Goal: Transaction & Acquisition: Purchase product/service

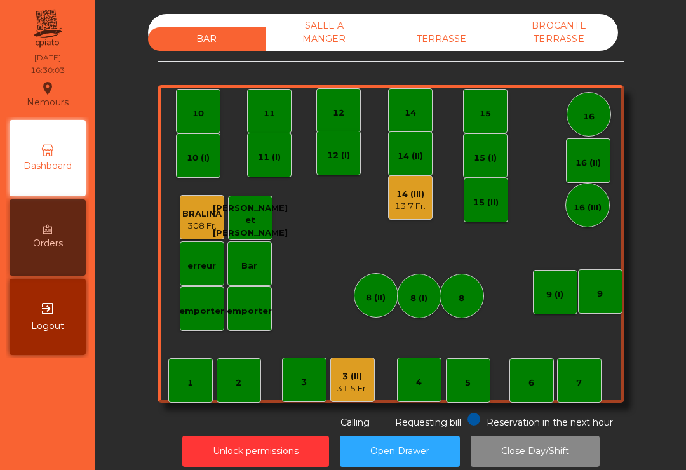
click at [470, 46] on div "TERRASSE" at bounding box center [441, 38] width 117 height 23
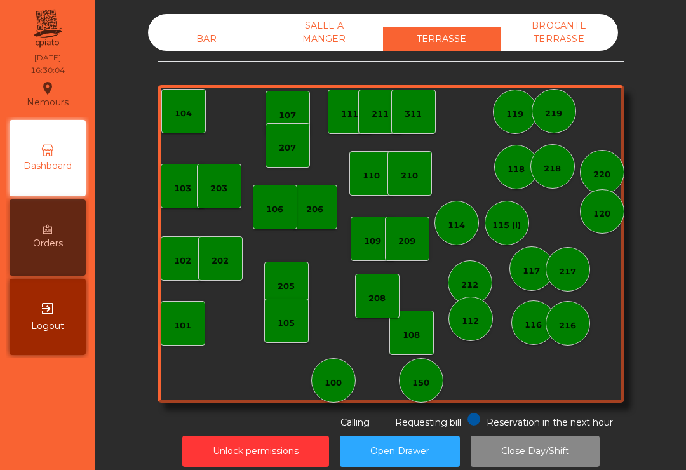
click at [419, 387] on div "150" at bounding box center [420, 382] width 17 height 13
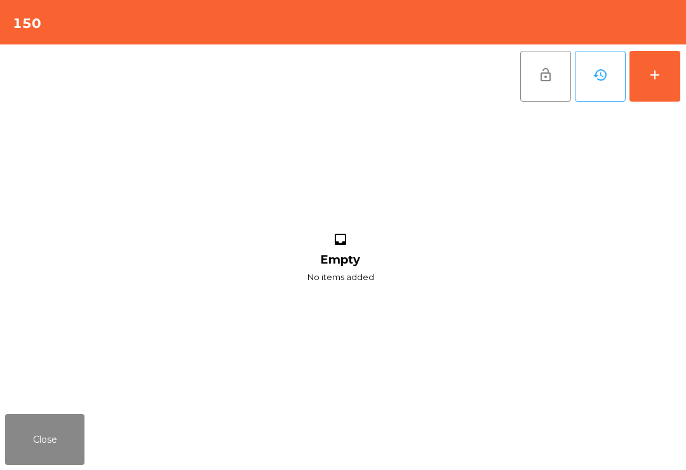
click at [672, 81] on button "add" at bounding box center [654, 76] width 51 height 51
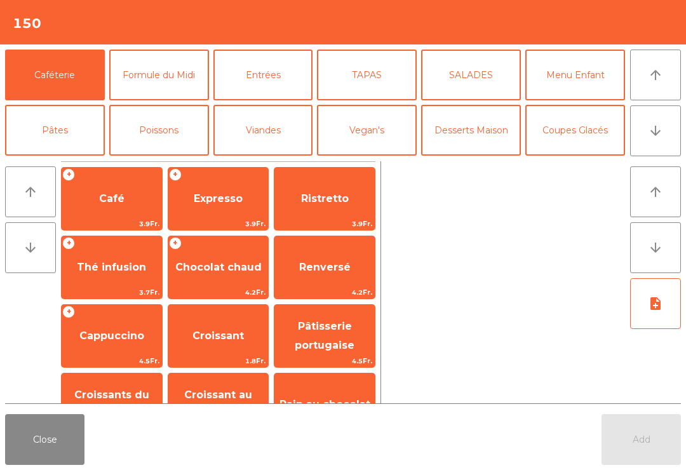
click at [649, 140] on button "arrow_downward" at bounding box center [655, 130] width 51 height 51
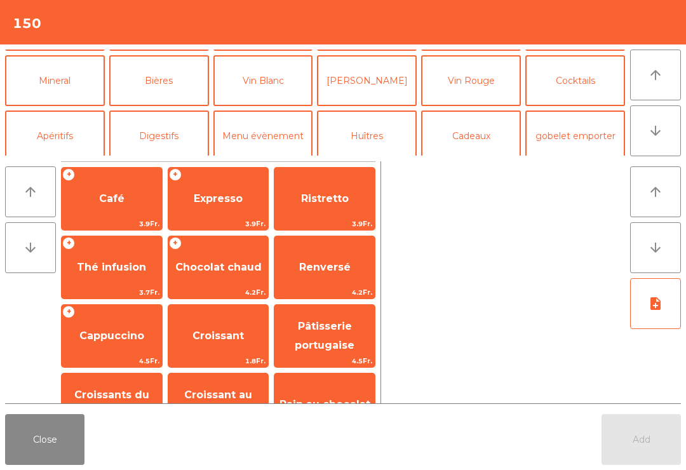
scroll to position [110, 0]
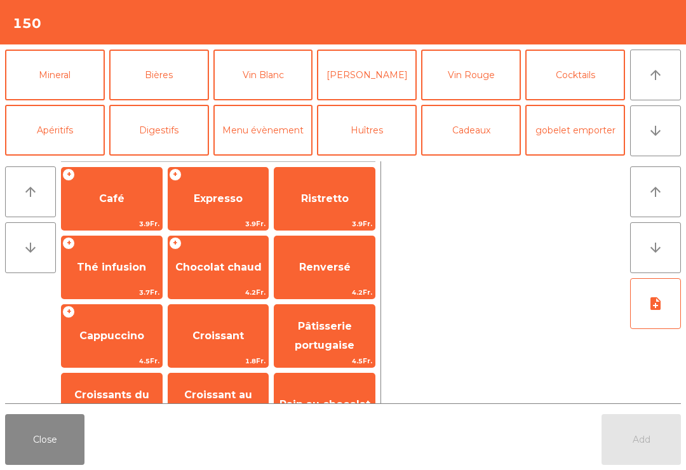
click at [173, 70] on button "Bières" at bounding box center [159, 75] width 100 height 51
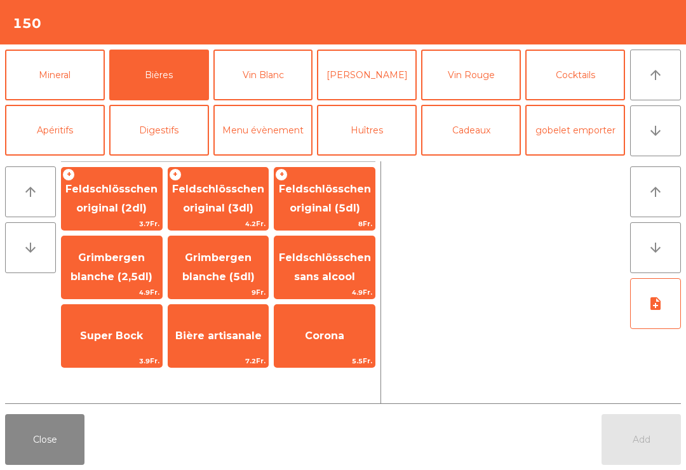
click at [126, 199] on span "Feldschlösschen original (2dl)" at bounding box center [112, 199] width 100 height 54
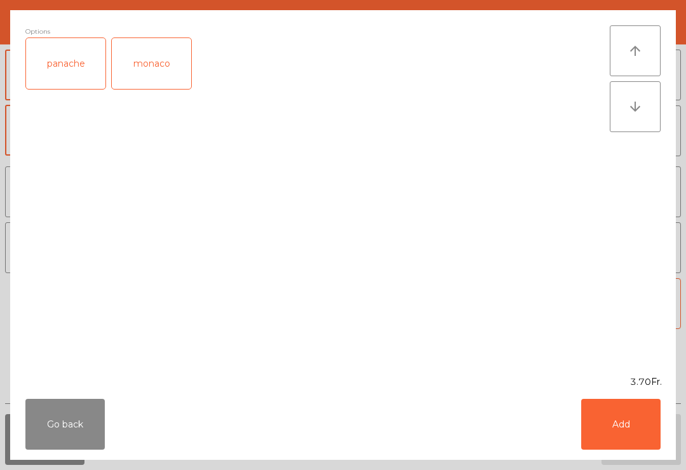
click at [652, 456] on div "Go back Add" at bounding box center [342, 423] width 665 height 71
click at [646, 446] on button "Add" at bounding box center [620, 424] width 79 height 51
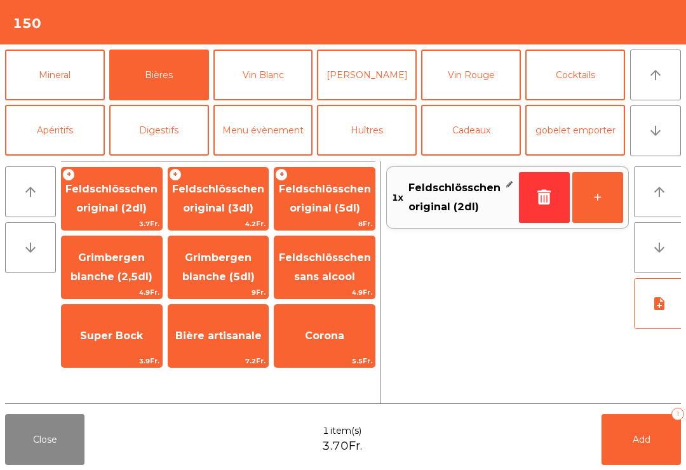
click at [613, 417] on button "Add 1" at bounding box center [640, 439] width 79 height 51
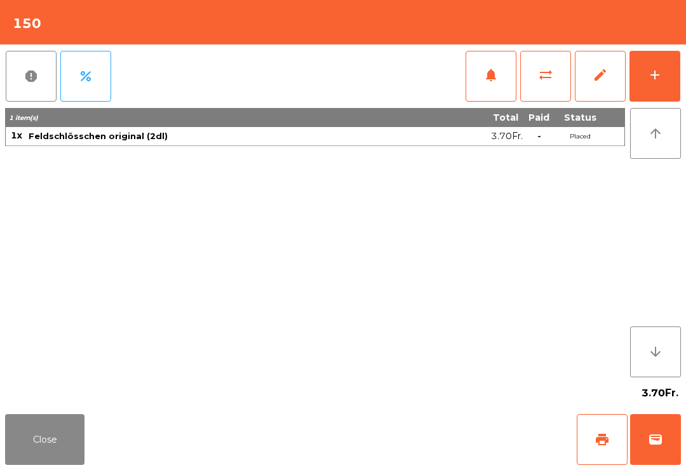
click at [588, 441] on button "print" at bounding box center [601, 439] width 51 height 51
click at [44, 456] on button "Close" at bounding box center [44, 439] width 79 height 51
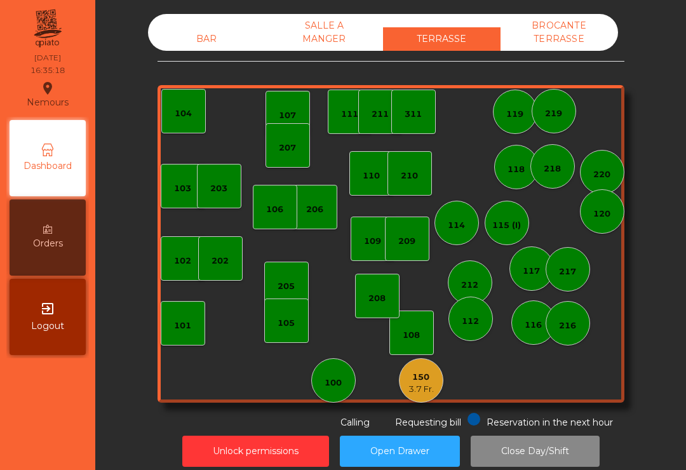
click at [416, 378] on div "150" at bounding box center [420, 377] width 25 height 13
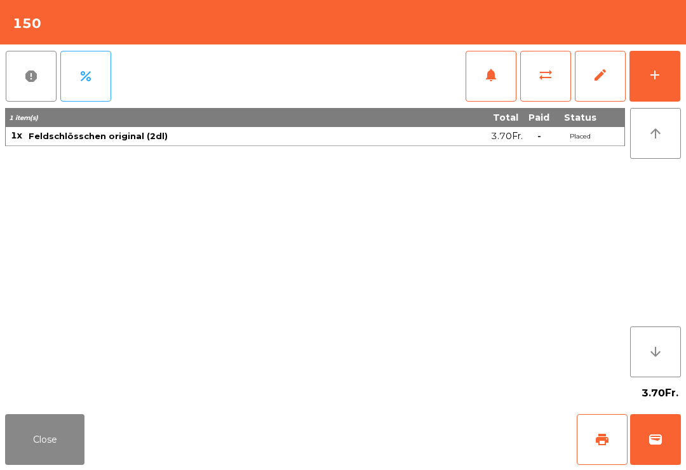
click at [664, 439] on button "wallet" at bounding box center [655, 439] width 51 height 51
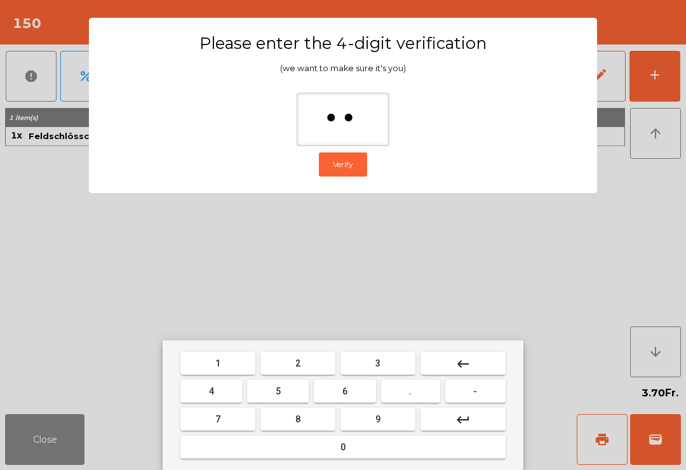
type input "***"
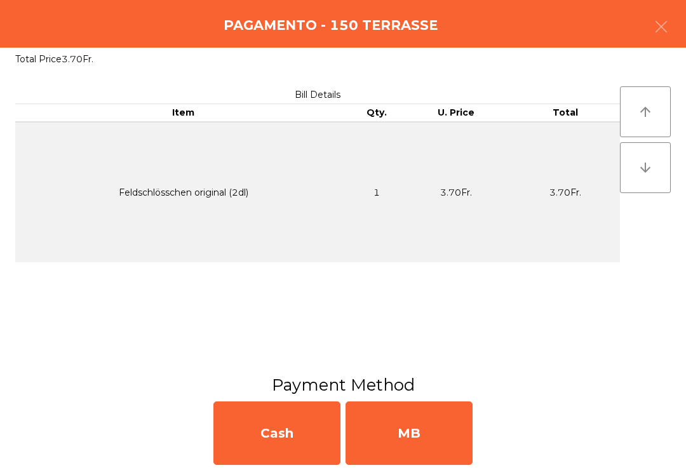
click at [439, 426] on div "MB" at bounding box center [408, 432] width 127 height 63
click at [437, 435] on div "No" at bounding box center [408, 432] width 127 height 63
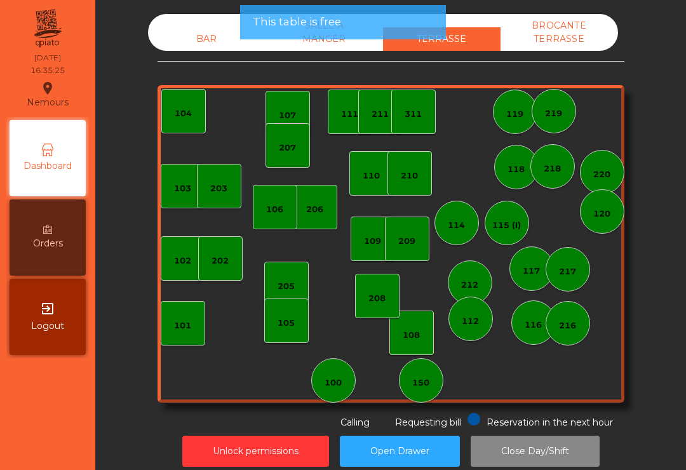
click at [182, 50] on div "BAR" at bounding box center [206, 38] width 117 height 23
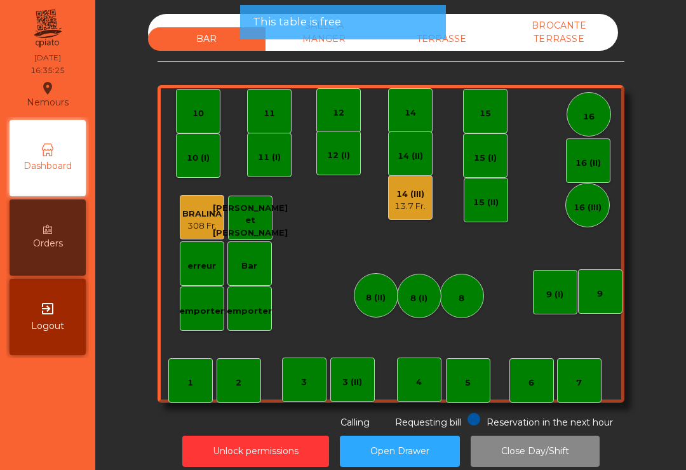
click at [413, 200] on div "13.7 Fr." at bounding box center [409, 206] width 31 height 13
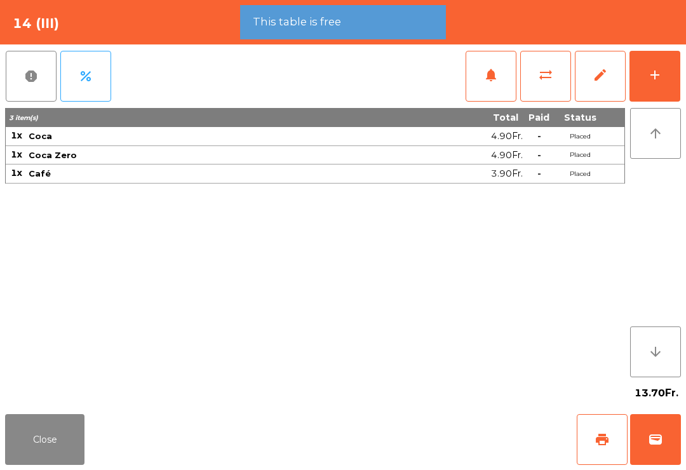
click at [667, 72] on button "add" at bounding box center [654, 76] width 51 height 51
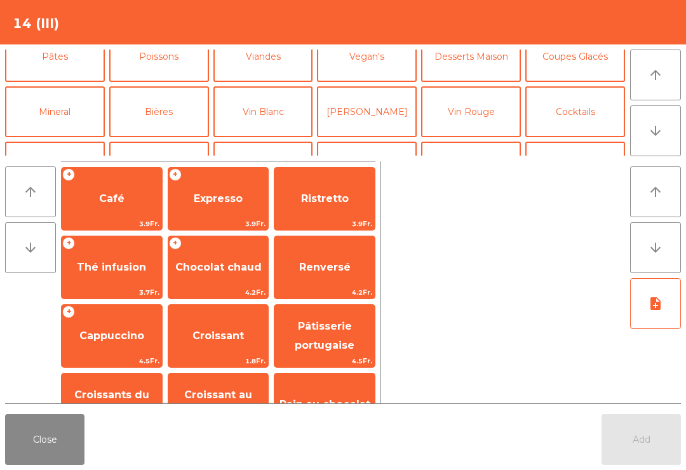
scroll to position [76, 0]
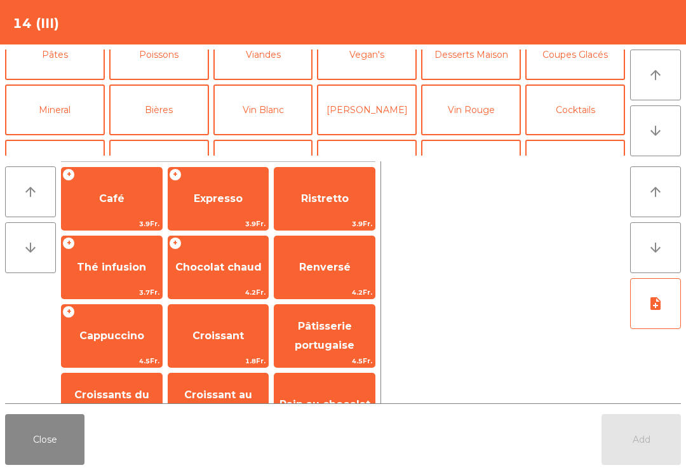
click at [70, 111] on button "Mineral" at bounding box center [55, 109] width 100 height 51
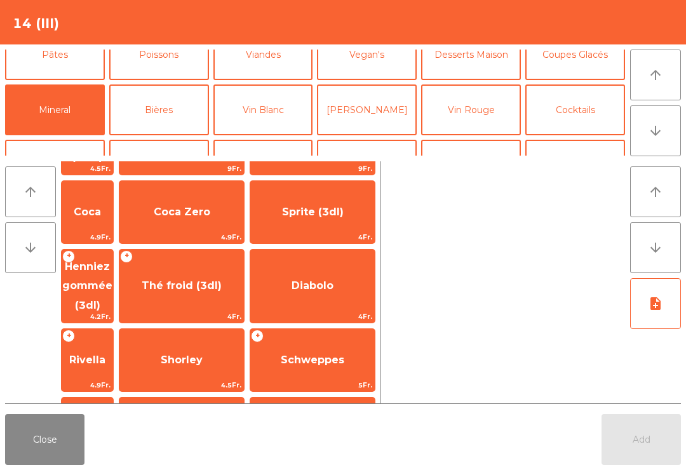
scroll to position [196, 0]
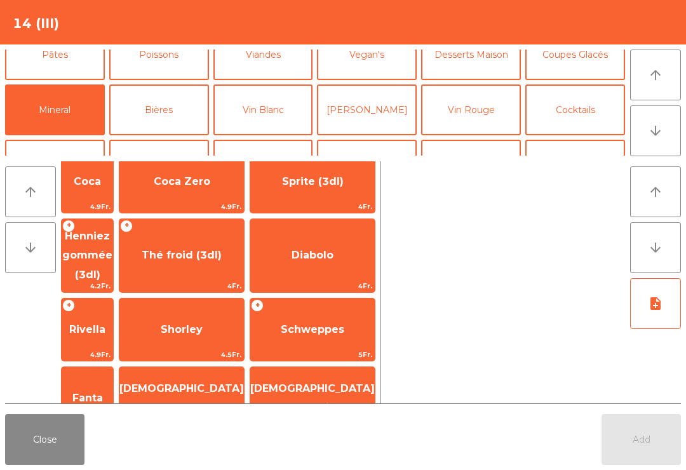
click at [333, 249] on span "Diabolo" at bounding box center [312, 255] width 42 height 12
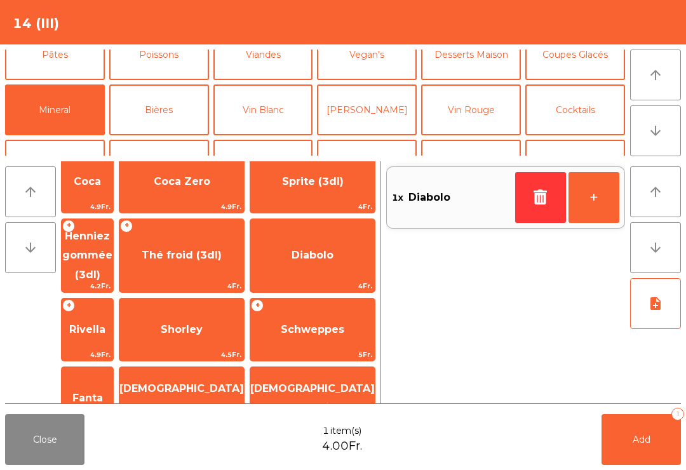
click at [654, 464] on button "Add 1" at bounding box center [640, 439] width 79 height 51
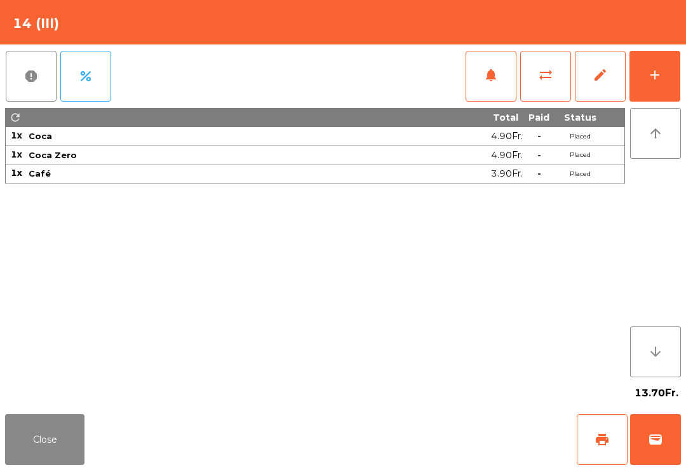
click at [661, 464] on button "wallet" at bounding box center [655, 439] width 51 height 51
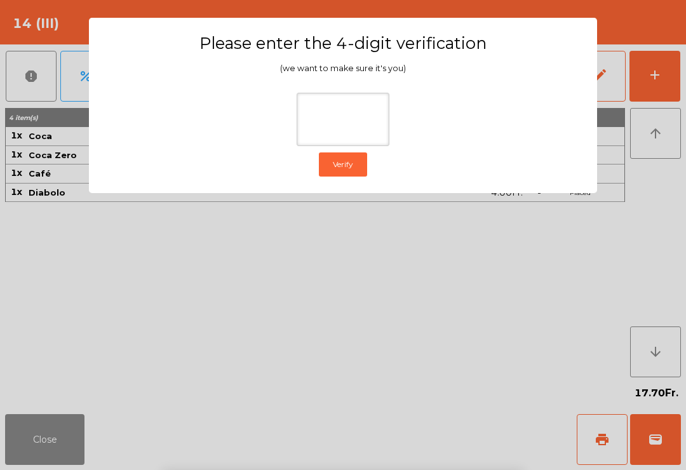
click at [647, 146] on ngb-modal-window "Please enter the 4-digit verification (we want to make sure it's you) Verify" at bounding box center [342, 235] width 651 height 470
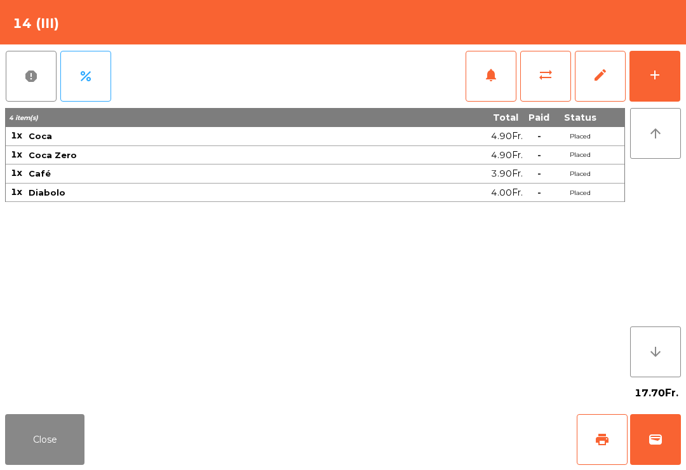
click at [651, 442] on span "wallet" at bounding box center [654, 439] width 15 height 15
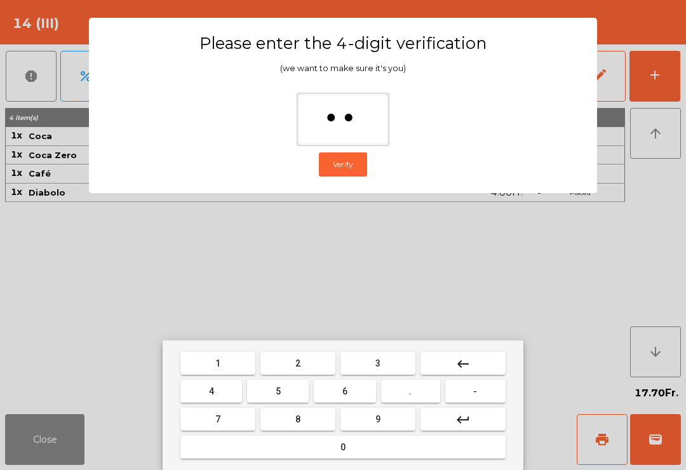
type input "***"
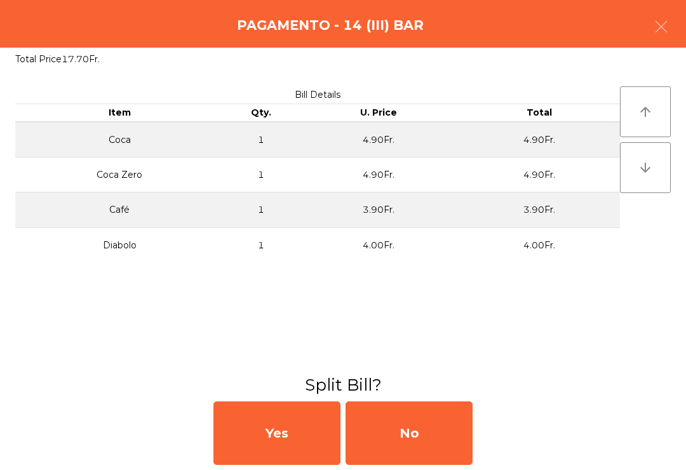
click at [430, 427] on div "No" at bounding box center [408, 432] width 127 height 63
click at [445, 453] on div "No" at bounding box center [408, 432] width 127 height 63
